Goal: Task Accomplishment & Management: Use online tool/utility

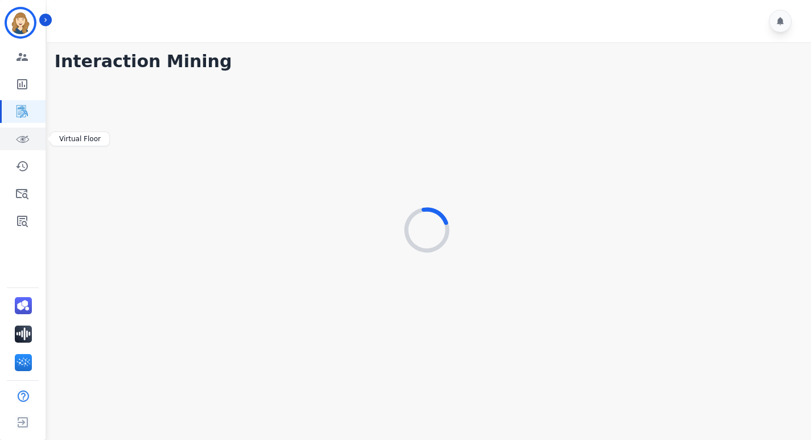
click at [27, 142] on icon "Sidebar" at bounding box center [22, 139] width 14 height 14
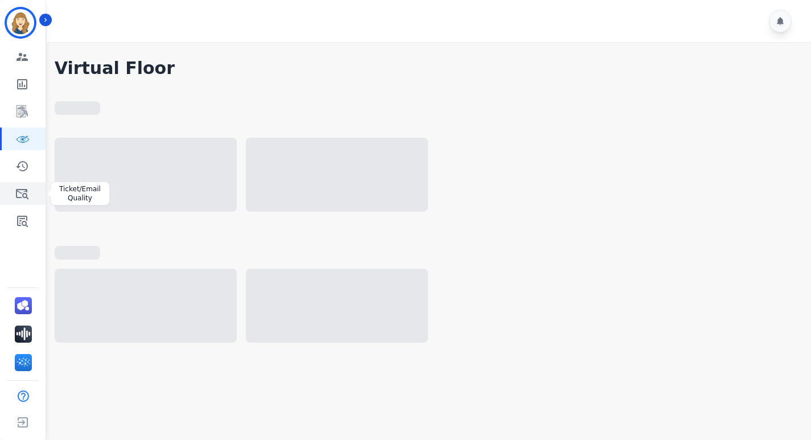
click at [22, 187] on icon "Sidebar" at bounding box center [22, 194] width 14 height 14
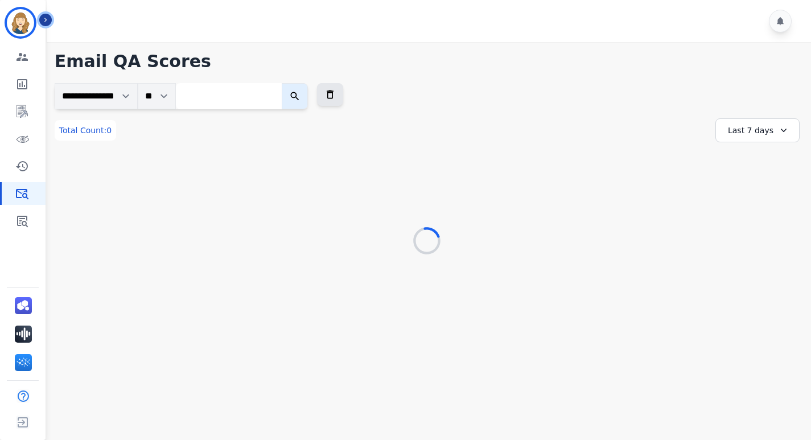
click at [46, 22] on icon "Sidebar" at bounding box center [46, 20] width 8 height 8
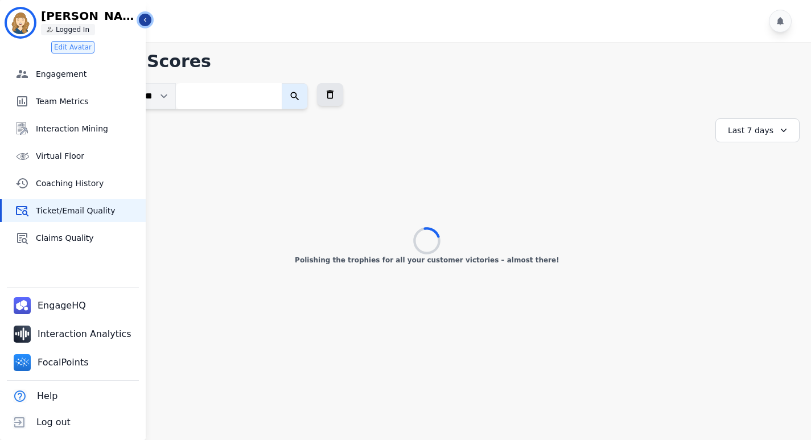
click at [143, 20] on icon "Sidebar" at bounding box center [145, 20] width 8 height 8
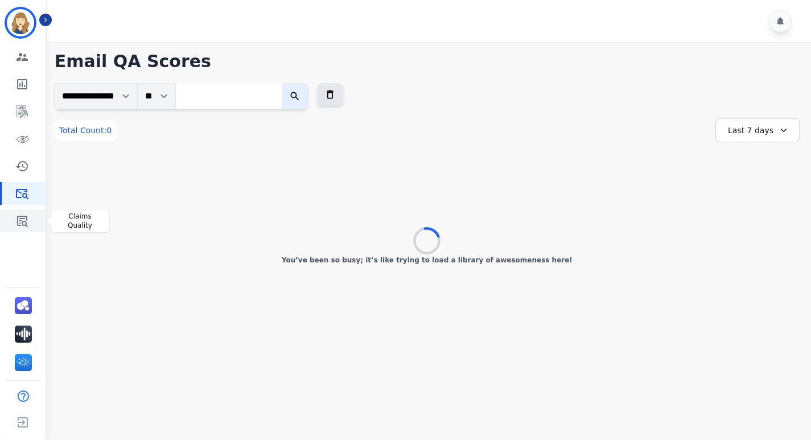
click at [14, 223] on link "Sidebar" at bounding box center [24, 220] width 44 height 23
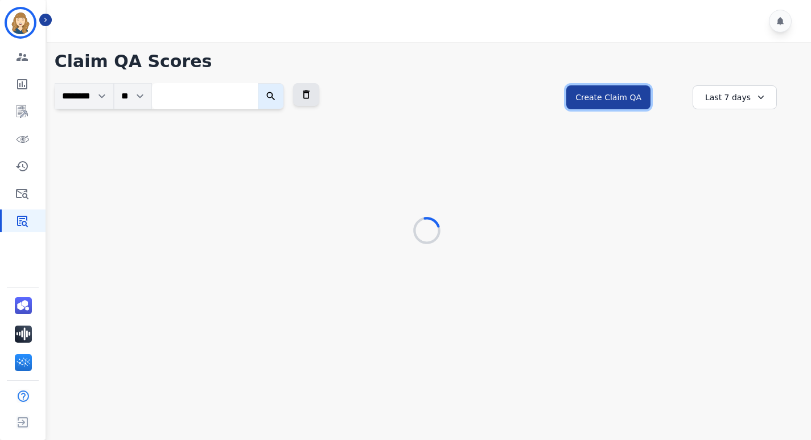
click at [626, 96] on button "Create Claim QA" at bounding box center [608, 97] width 84 height 24
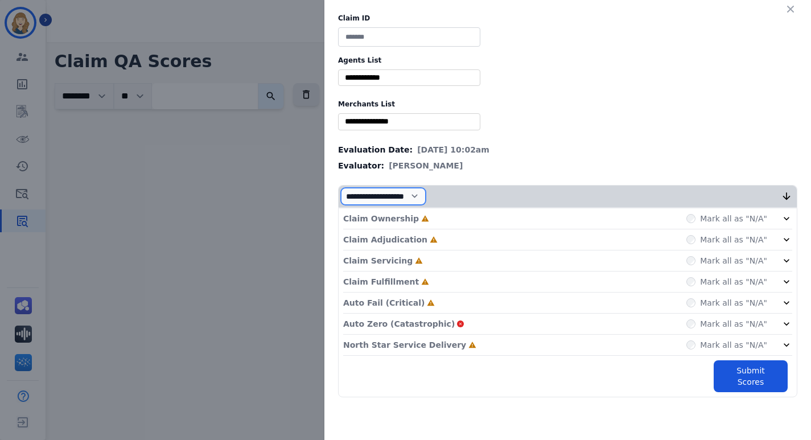
click at [425, 198] on select "**********" at bounding box center [383, 196] width 85 height 17
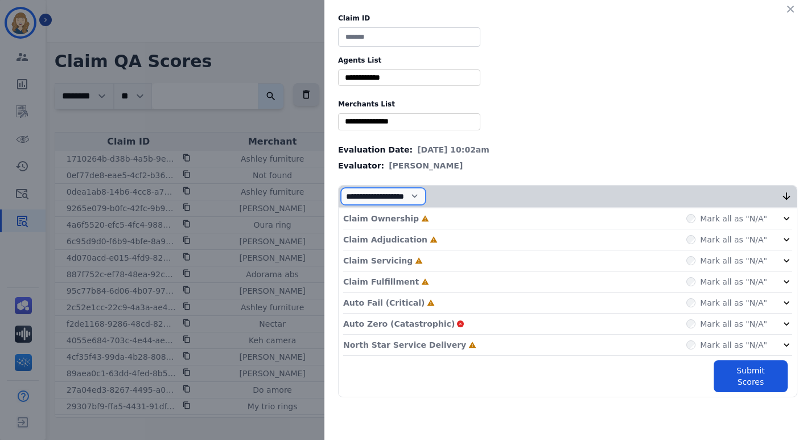
select select "*"
click at [341, 205] on select "**********" at bounding box center [383, 196] width 85 height 17
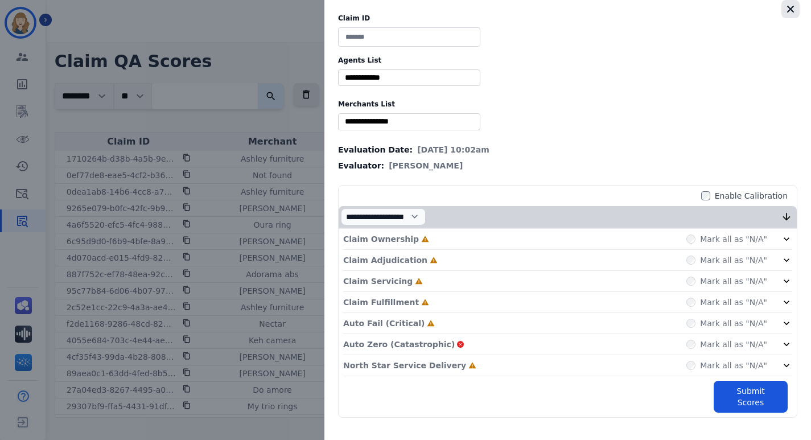
click at [791, 11] on icon "button" at bounding box center [789, 8] width 11 height 11
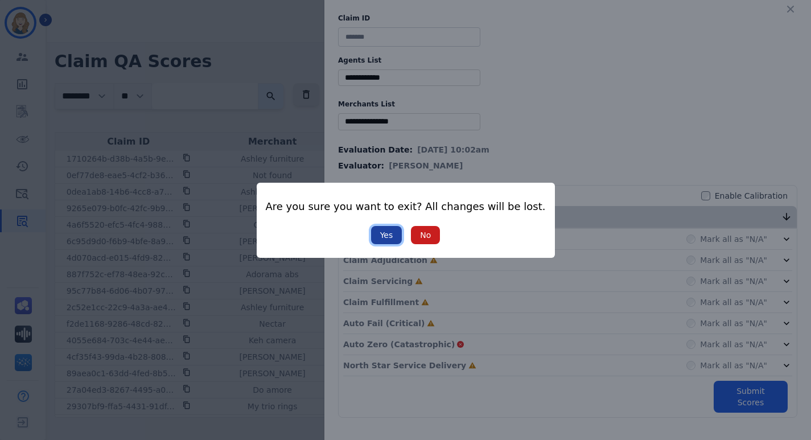
drag, startPoint x: 387, startPoint y: 235, endPoint x: 307, endPoint y: 208, distance: 84.5
click at [386, 235] on button "Yes" at bounding box center [386, 235] width 31 height 18
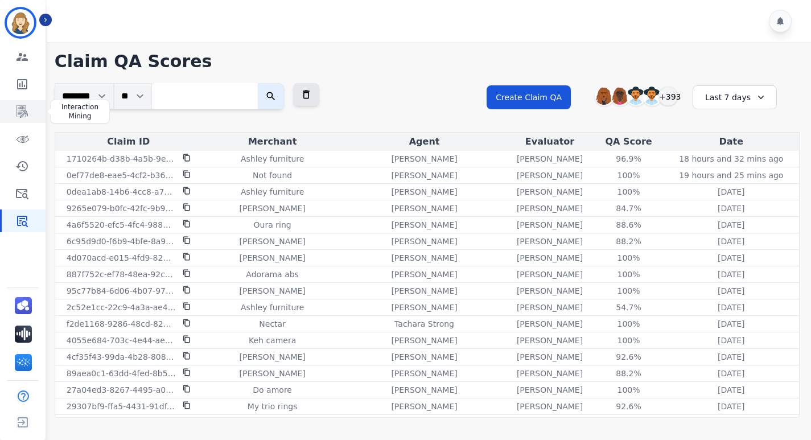
click at [14, 114] on link "Sidebar" at bounding box center [24, 111] width 44 height 23
